Goal: Task Accomplishment & Management: Use online tool/utility

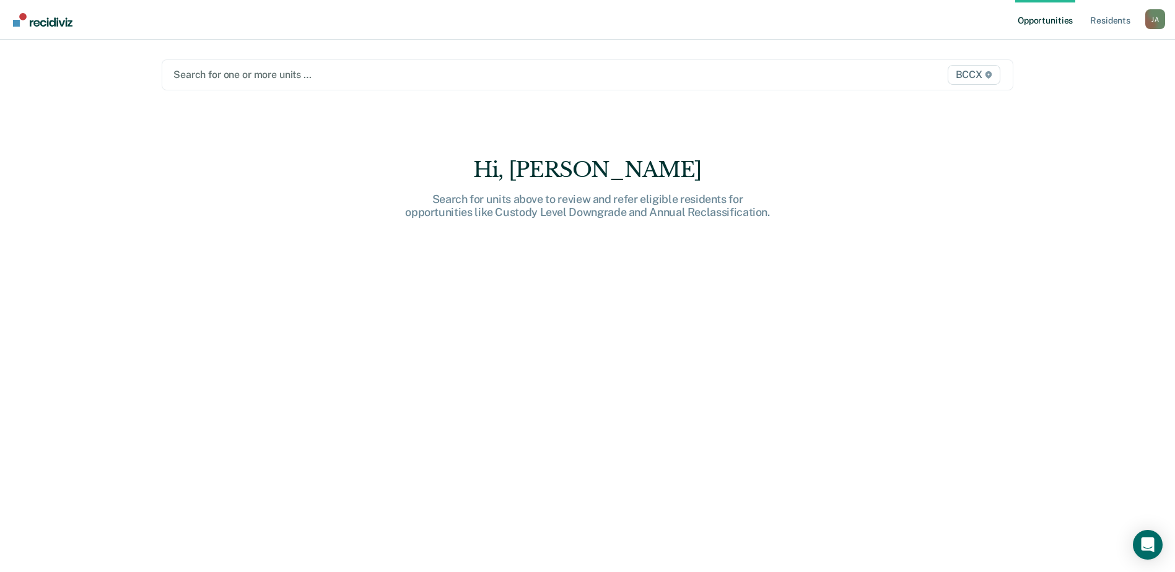
click at [987, 75] on span "BCCX" at bounding box center [974, 75] width 53 height 20
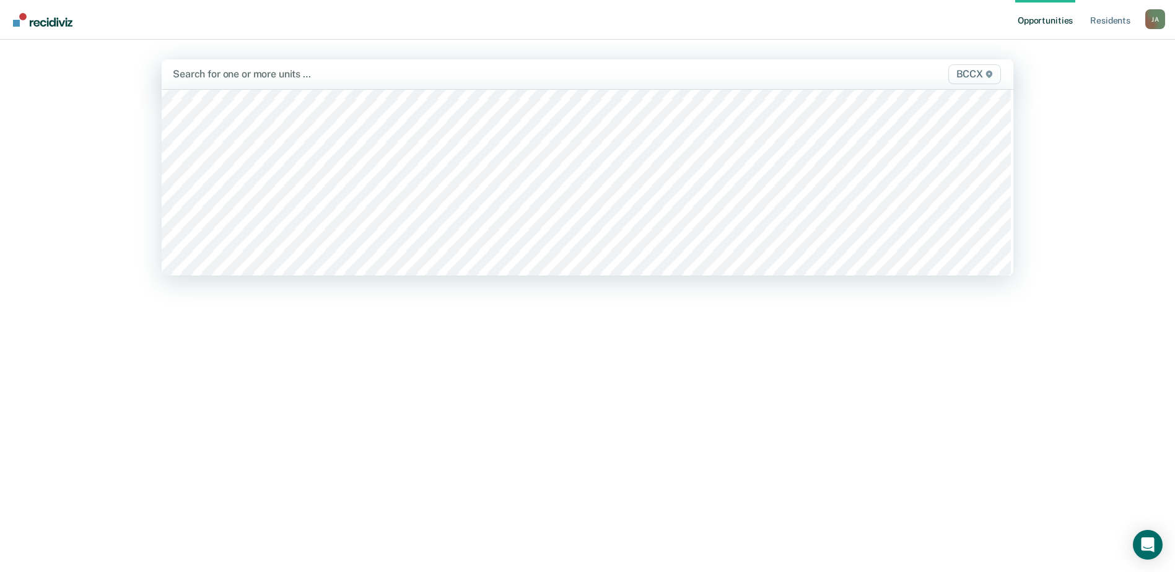
scroll to position [434, 0]
click at [969, 77] on span "BCCX" at bounding box center [974, 74] width 53 height 20
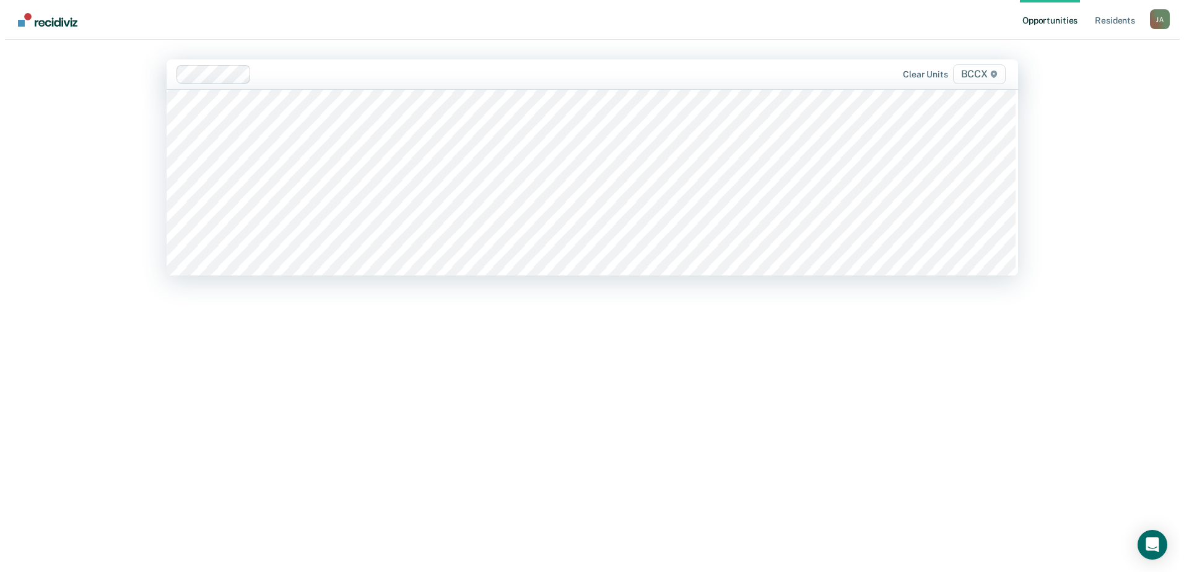
scroll to position [372, 0]
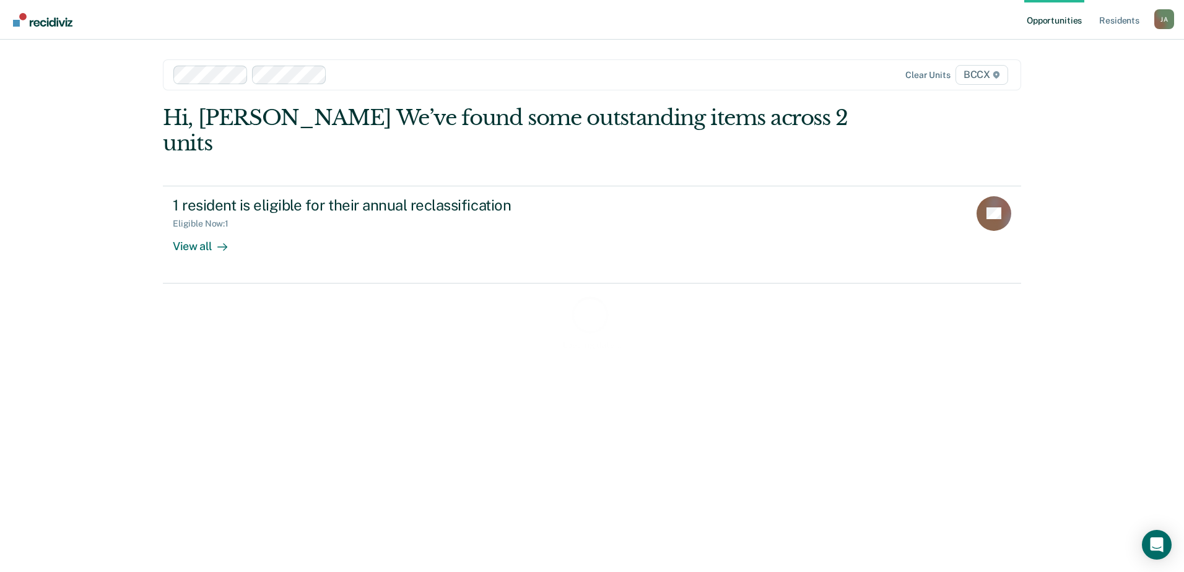
click at [984, 78] on span "BCCX" at bounding box center [982, 75] width 53 height 20
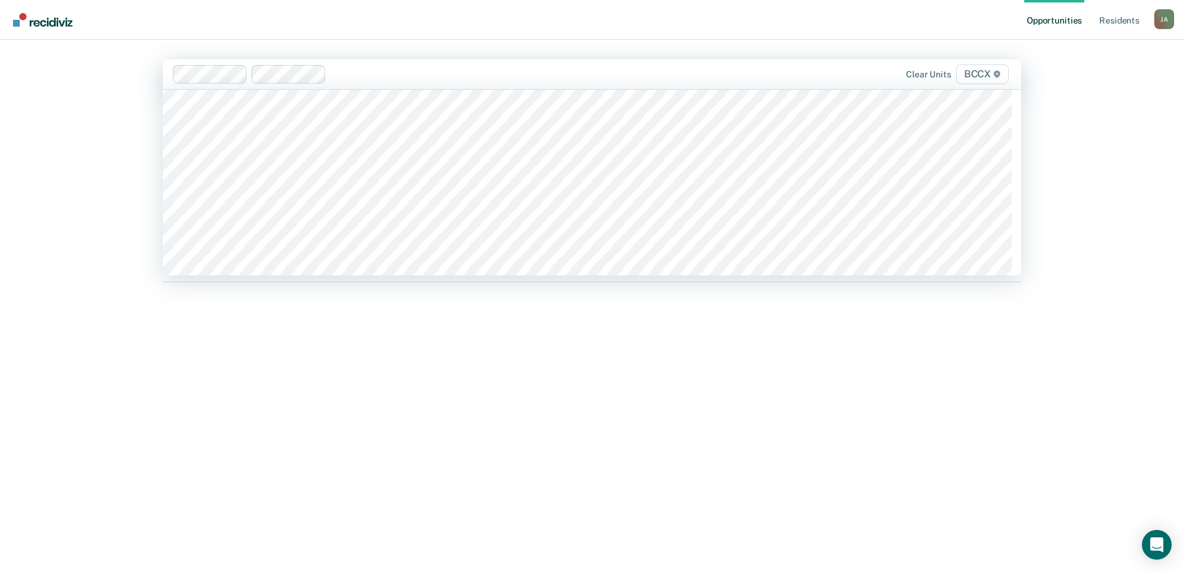
scroll to position [434, 0]
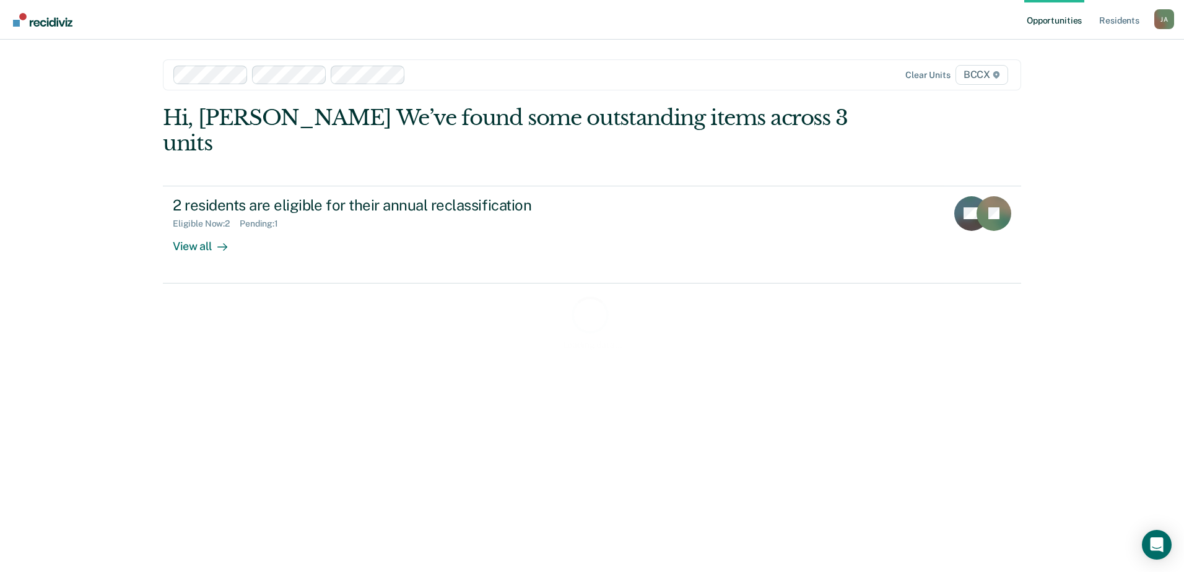
click at [963, 77] on span "BCCX" at bounding box center [982, 75] width 53 height 20
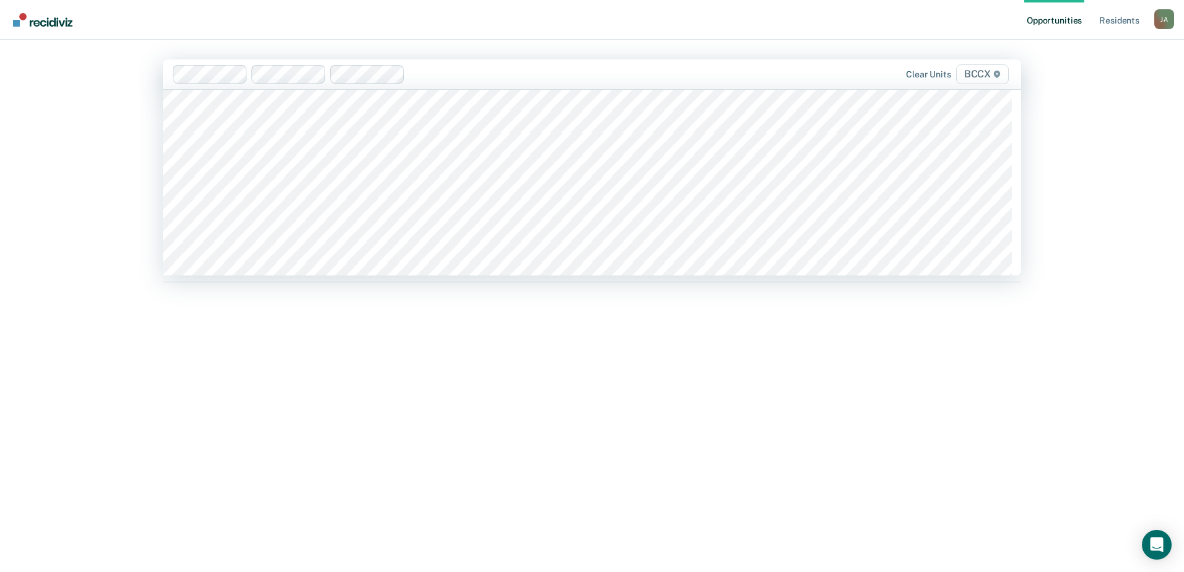
scroll to position [372, 0]
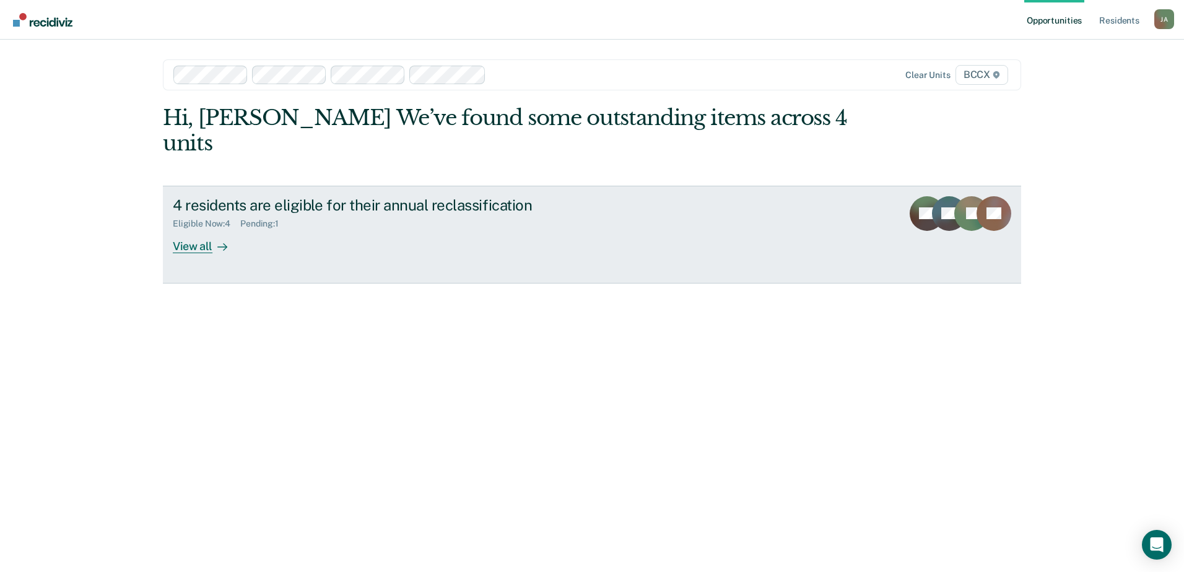
click at [189, 229] on div "View all" at bounding box center [207, 241] width 69 height 24
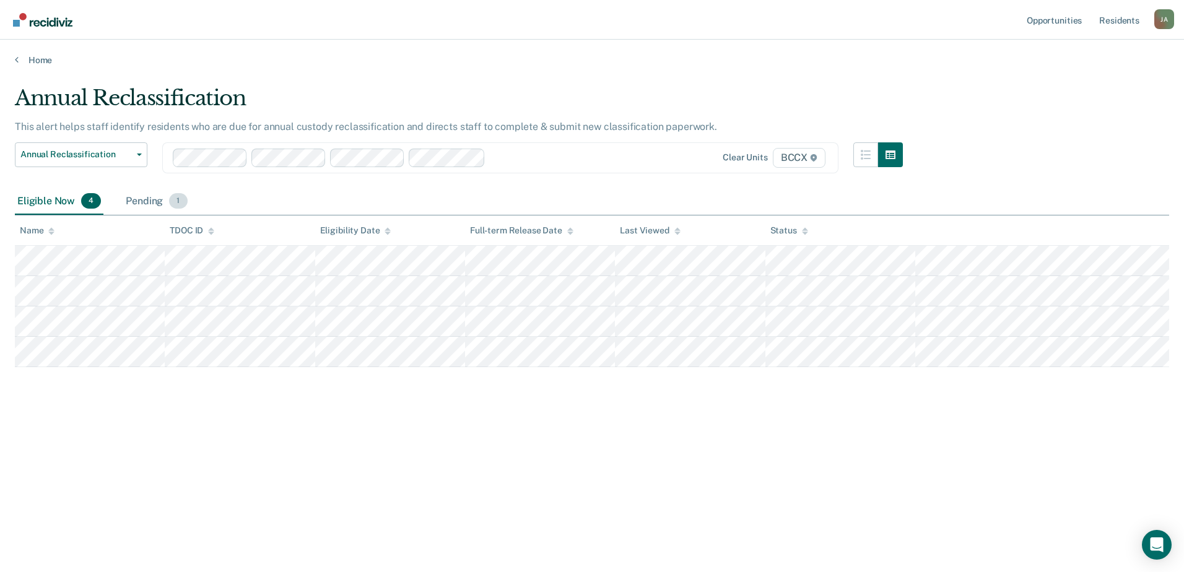
click at [154, 204] on div "Pending 1" at bounding box center [156, 201] width 66 height 27
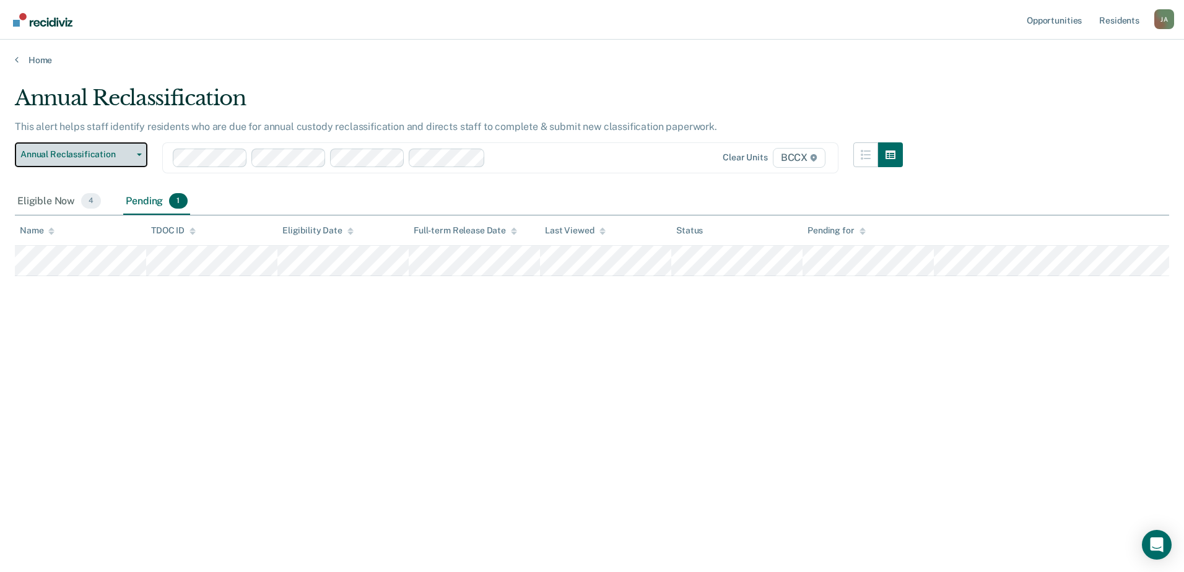
click at [133, 159] on button "Annual Reclassification" at bounding box center [81, 154] width 133 height 25
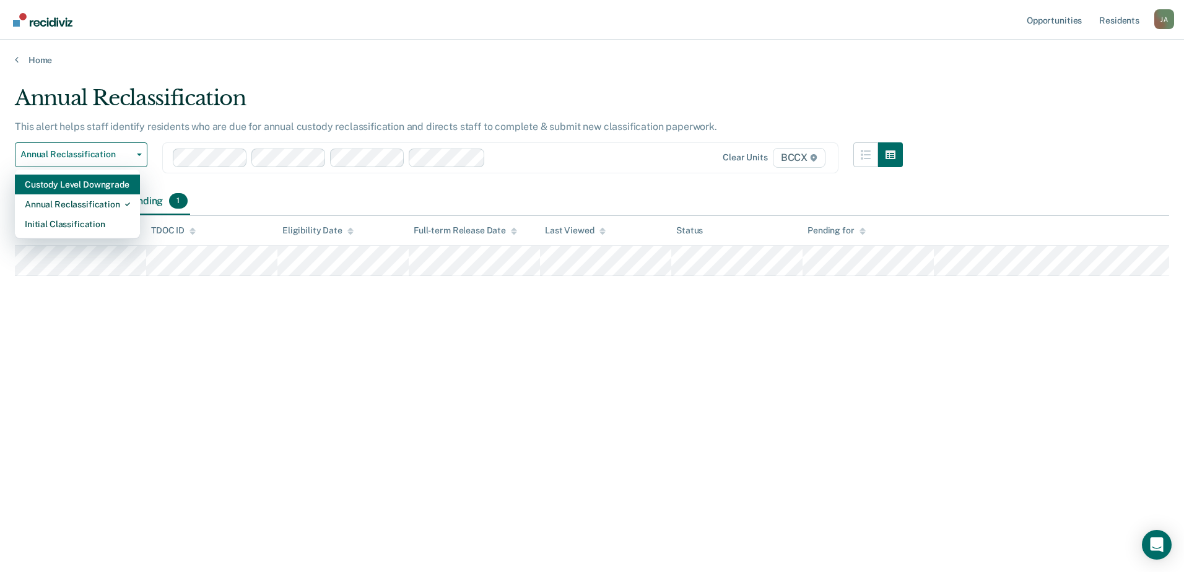
click at [116, 185] on div "Custody Level Downgrade" at bounding box center [77, 185] width 105 height 20
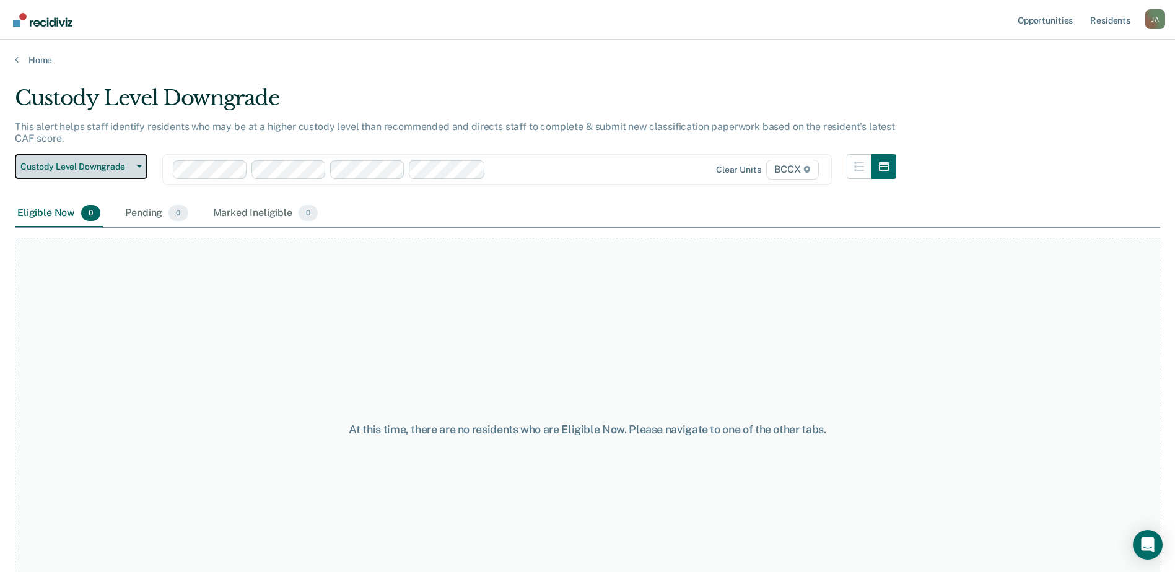
click at [131, 162] on span "Custody Level Downgrade" at bounding box center [75, 167] width 111 height 11
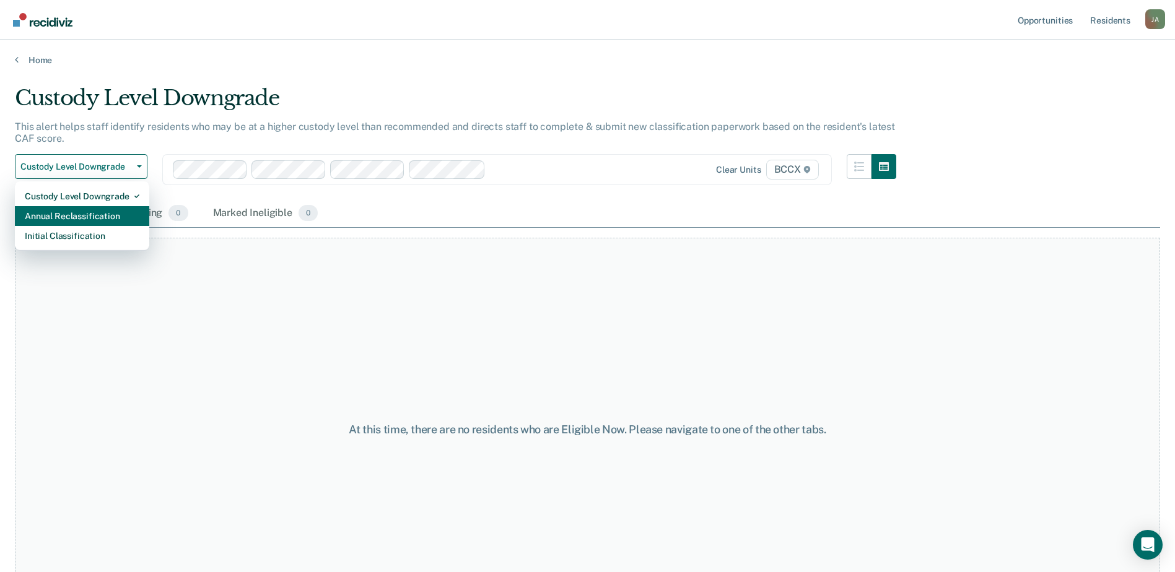
click at [97, 216] on div "Annual Reclassification" at bounding box center [82, 216] width 115 height 20
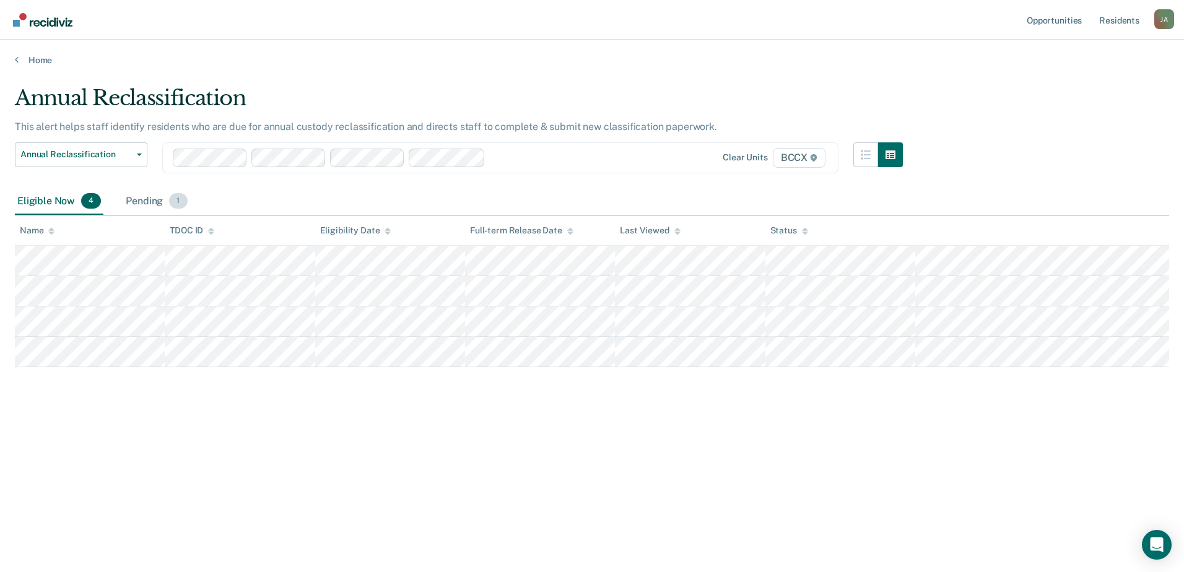
click at [146, 201] on div "Pending 1" at bounding box center [156, 201] width 66 height 27
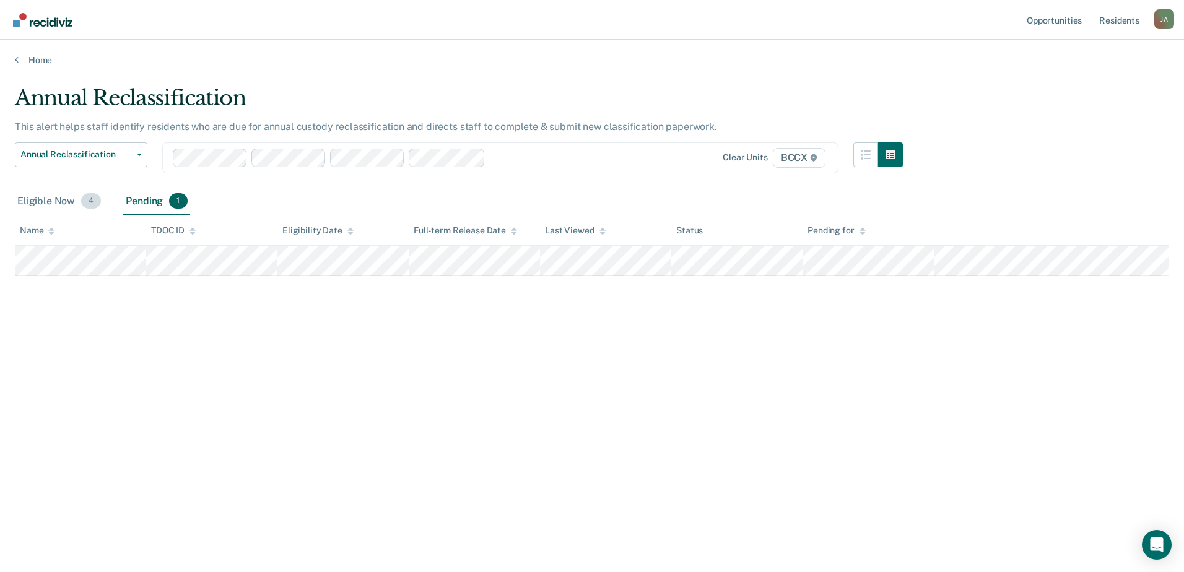
click at [44, 203] on div "Eligible Now 4" at bounding box center [59, 201] width 89 height 27
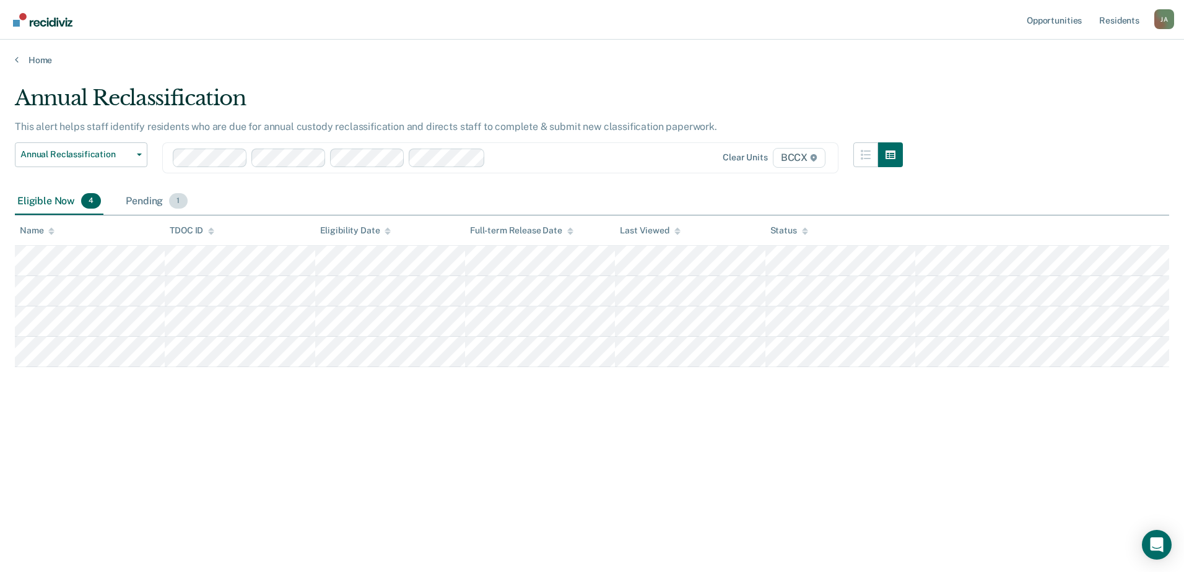
click at [133, 203] on div "Pending 1" at bounding box center [156, 201] width 66 height 27
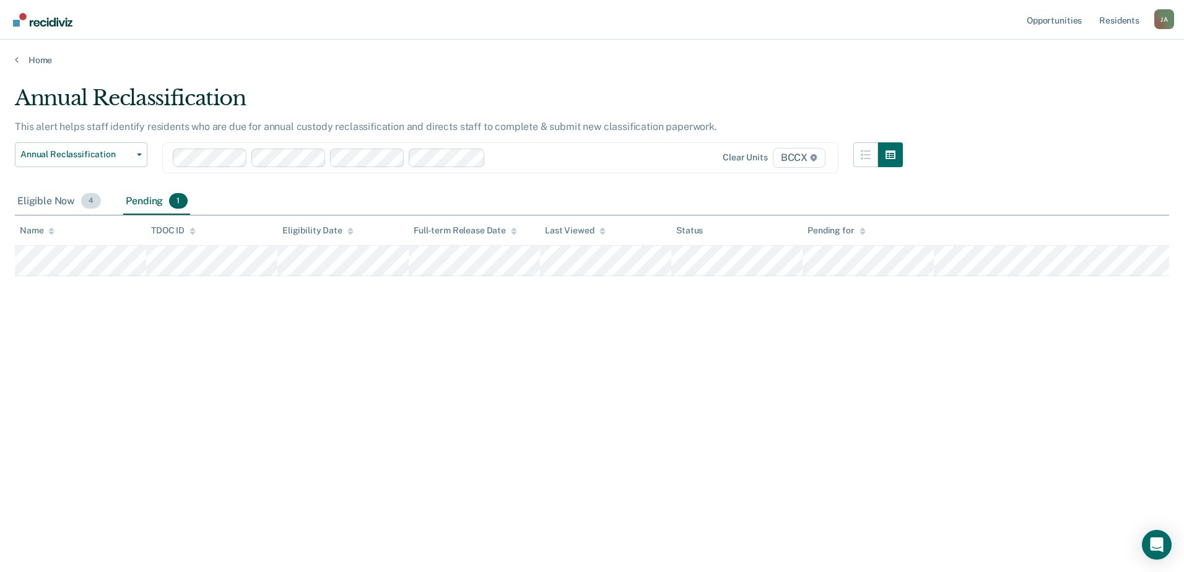
click at [34, 200] on div "Eligible Now 4" at bounding box center [59, 201] width 89 height 27
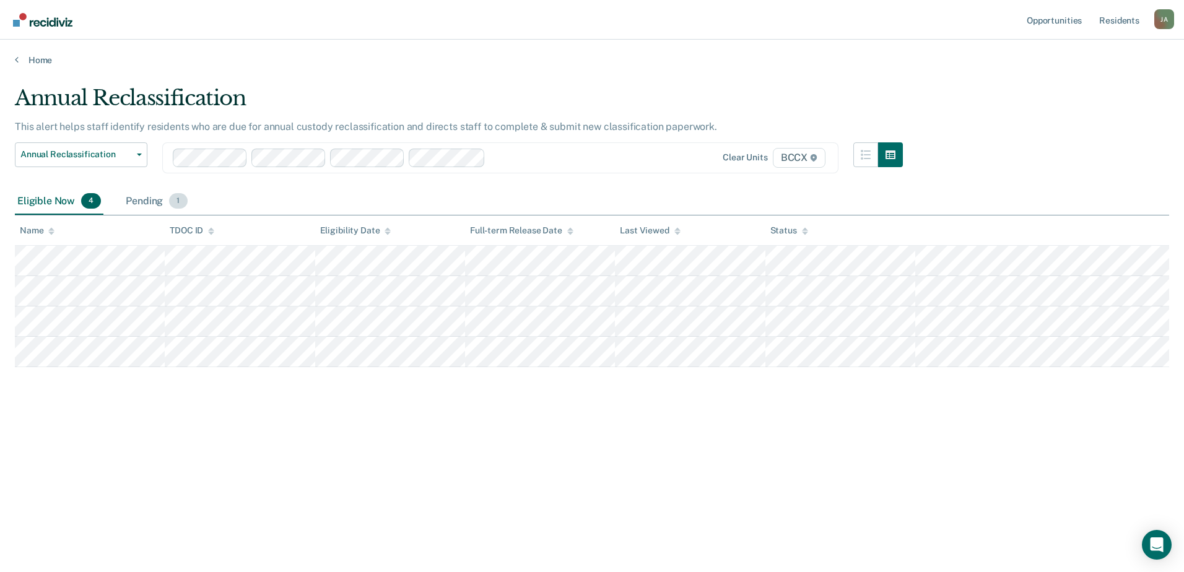
click at [139, 203] on div "Pending 1" at bounding box center [156, 201] width 66 height 27
